Goal: Check status: Check status

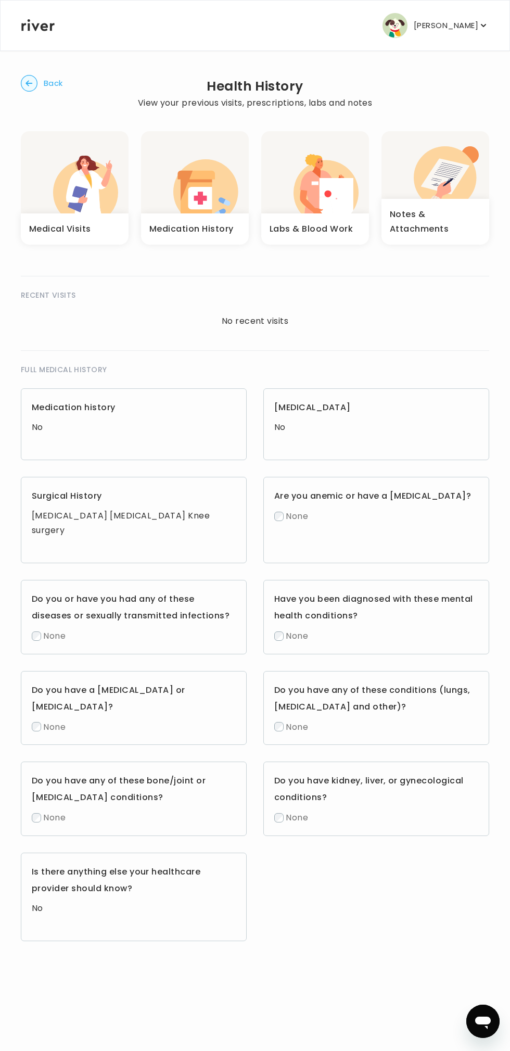
click at [330, 185] on icon "button" at bounding box center [337, 198] width 34 height 40
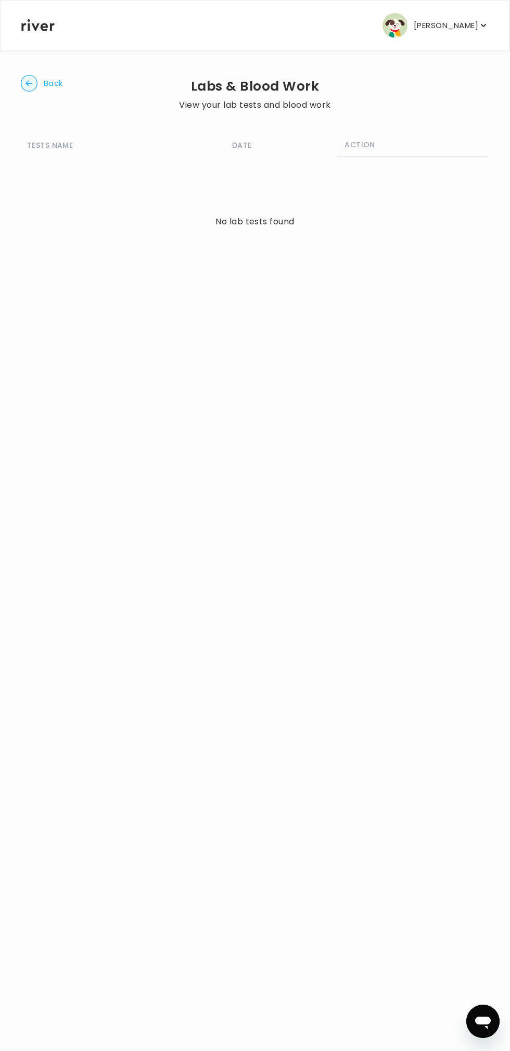
click at [29, 83] on icon "button" at bounding box center [28, 83] width 7 height 6
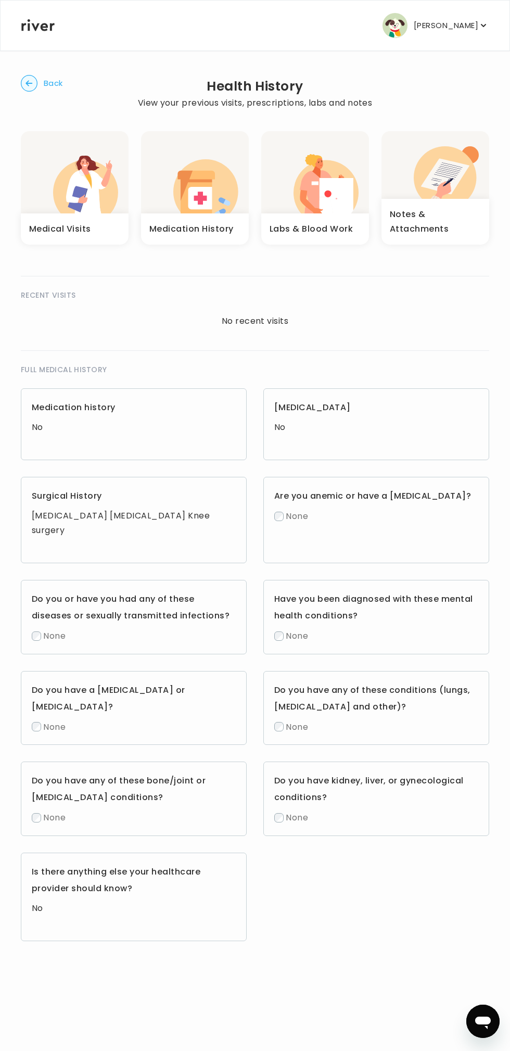
click at [464, 27] on p "[PERSON_NAME]" at bounding box center [446, 25] width 65 height 15
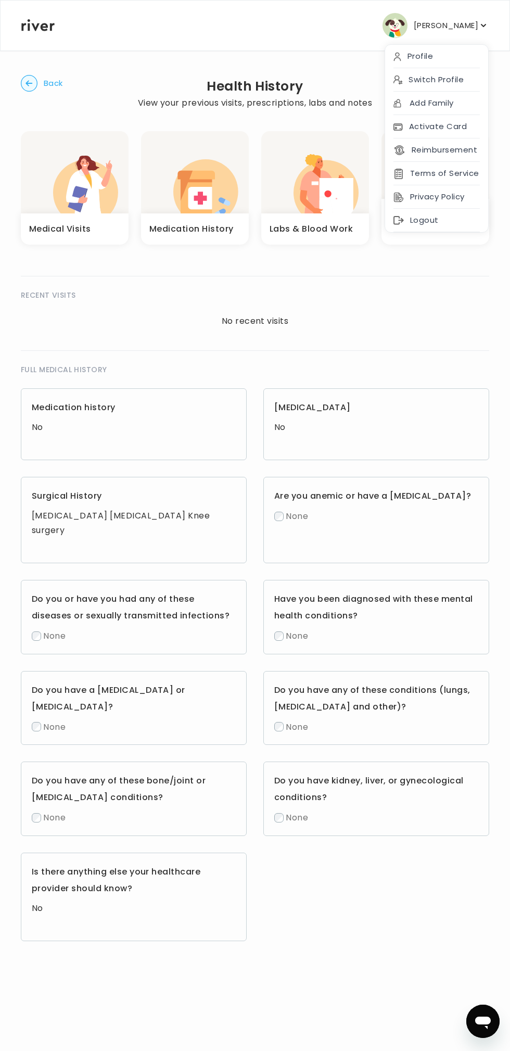
click at [414, 220] on div "Logout" at bounding box center [436, 220] width 103 height 23
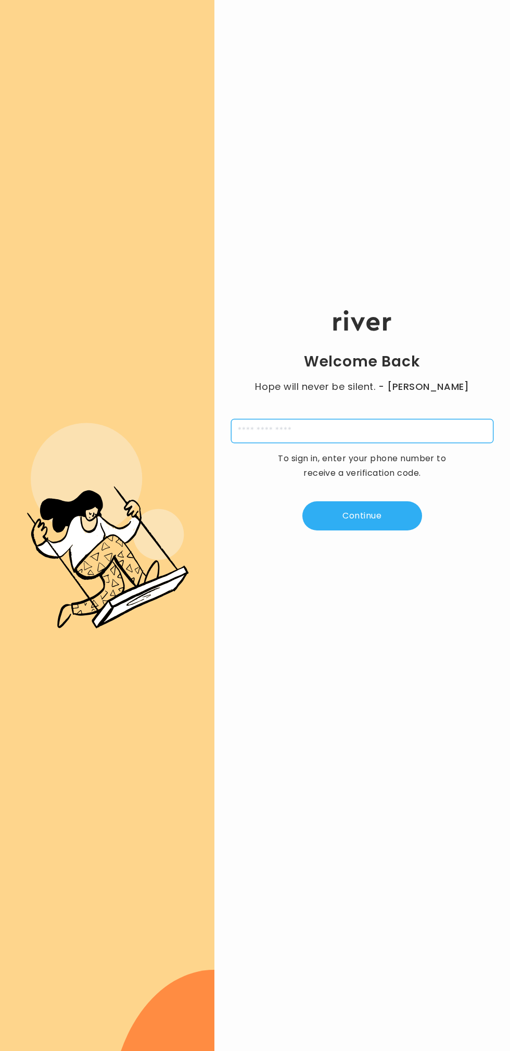
click at [322, 427] on input "tel" at bounding box center [362, 431] width 262 height 24
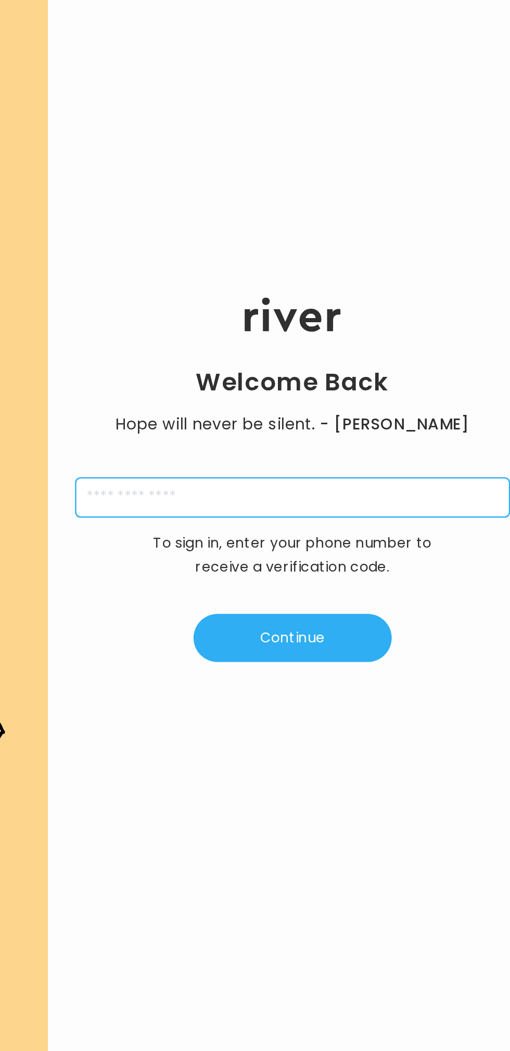
type input "**********"
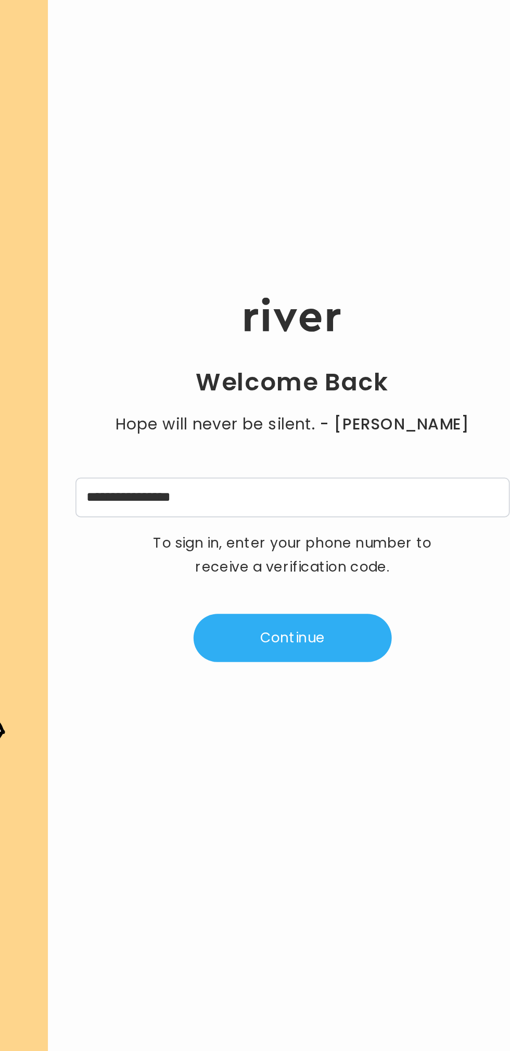
click at [392, 508] on button "Continue" at bounding box center [362, 515] width 120 height 29
type input "*"
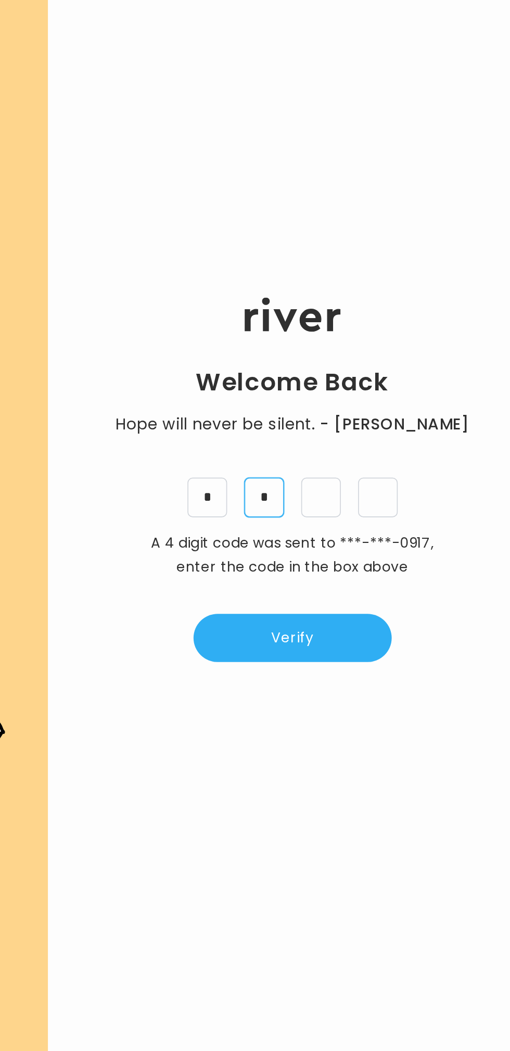
type input "*"
click at [375, 515] on button "Verify" at bounding box center [362, 515] width 120 height 29
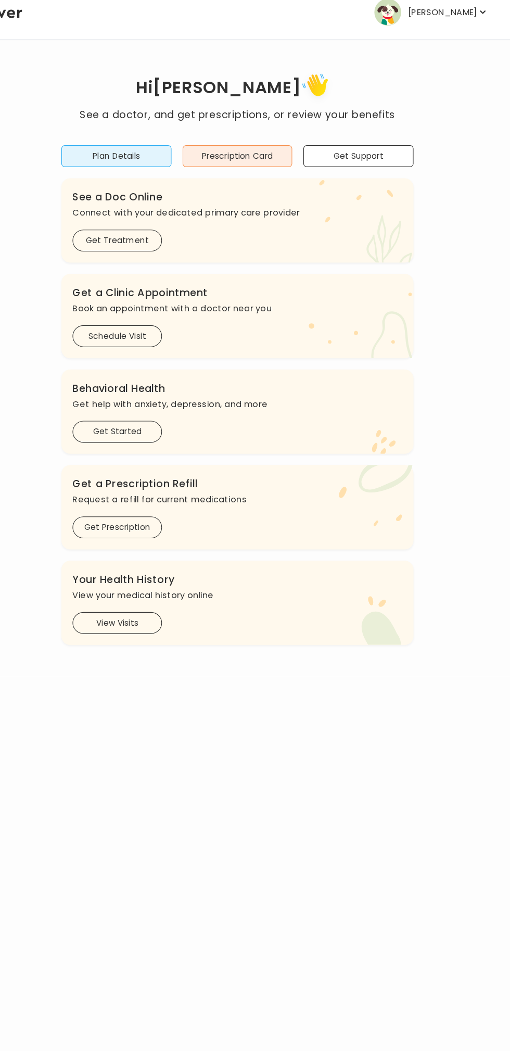
click at [146, 590] on button "View Visits" at bounding box center [142, 594] width 83 height 20
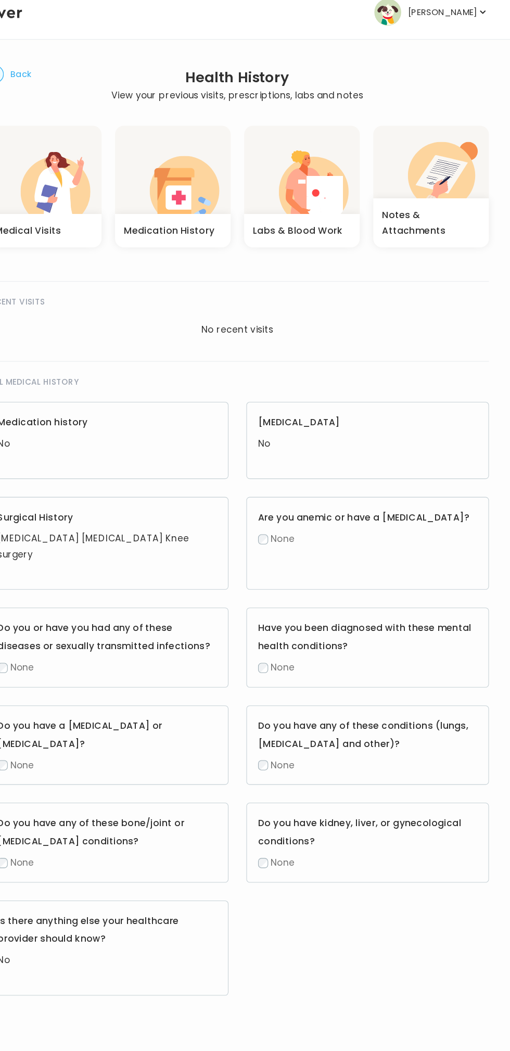
click at [328, 174] on icon "button" at bounding box center [318, 185] width 35 height 30
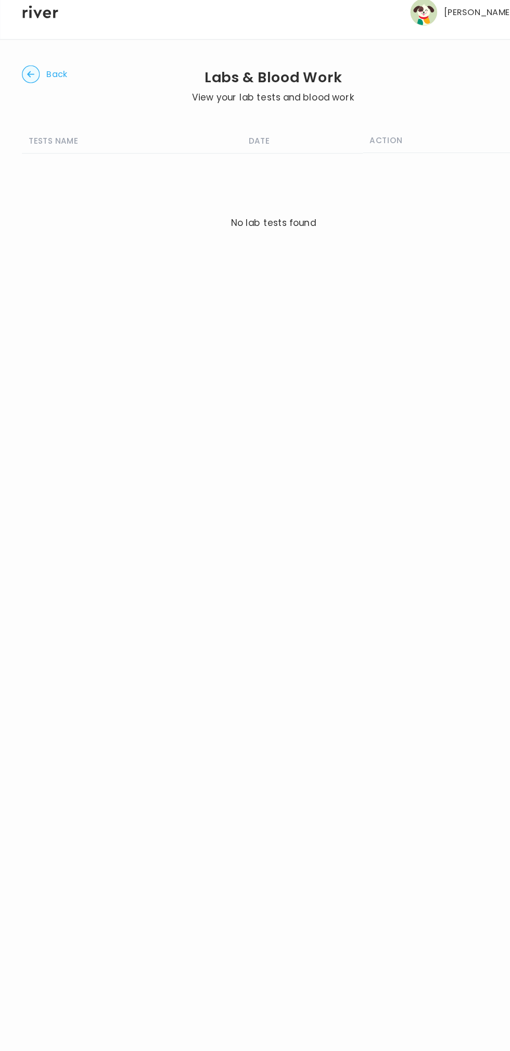
click at [29, 83] on icon "button" at bounding box center [28, 83] width 7 height 6
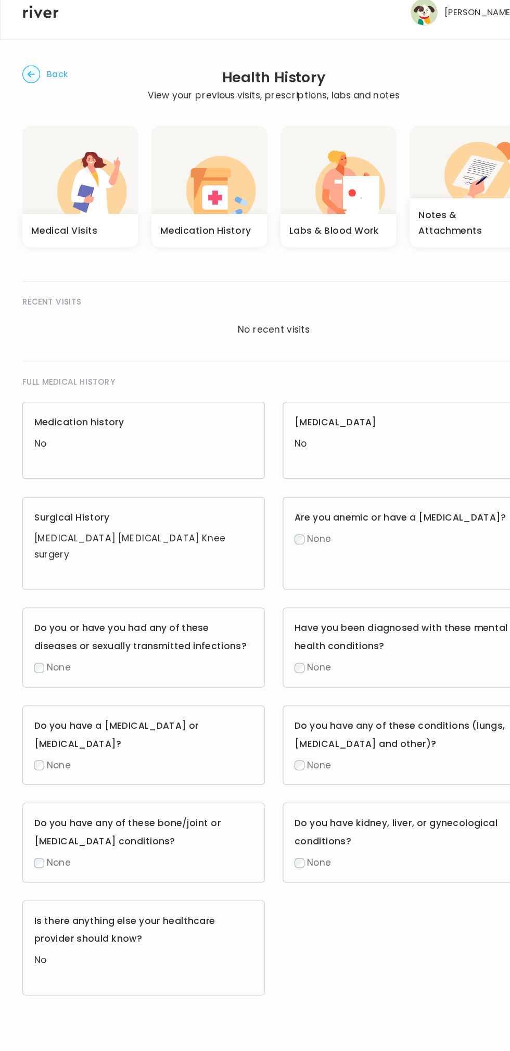
click at [33, 86] on circle "button" at bounding box center [29, 83] width 16 height 16
